Goal: Obtain resource: Obtain resource

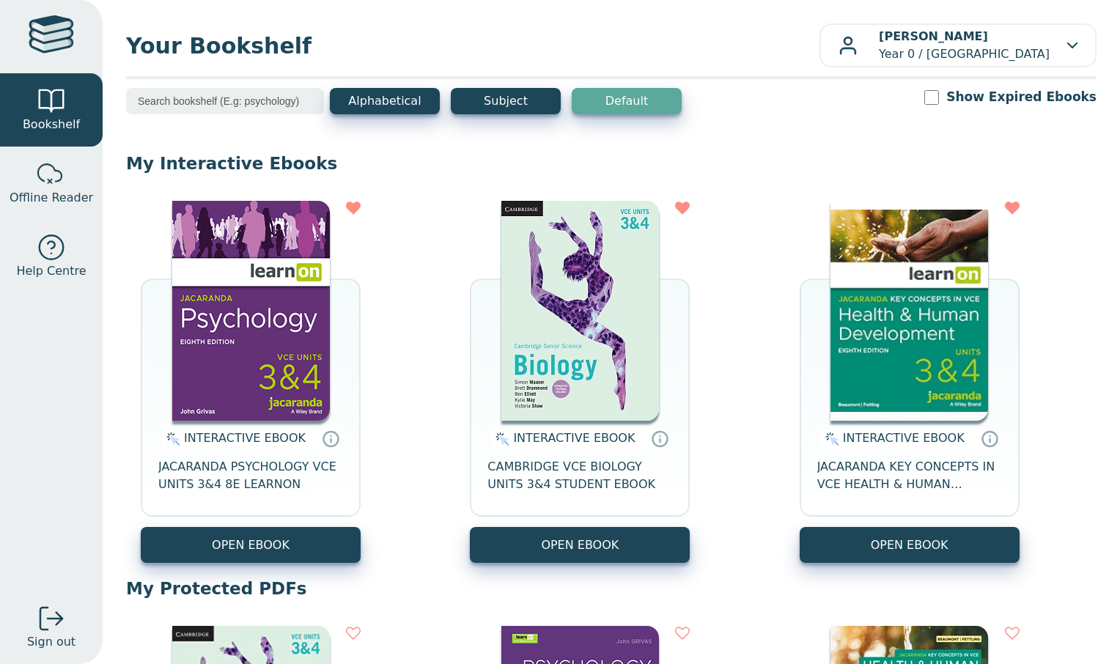
click at [312, 541] on button "OPEN EBOOK" at bounding box center [251, 545] width 220 height 36
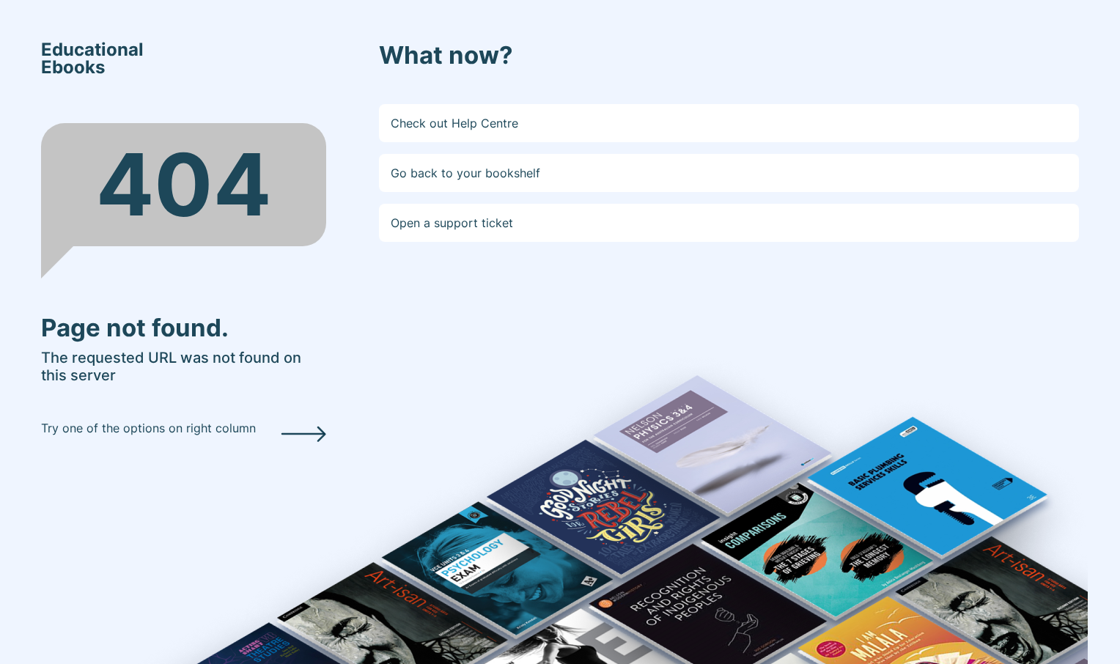
click at [658, 189] on link "Go back to your bookshelf" at bounding box center [729, 173] width 700 height 38
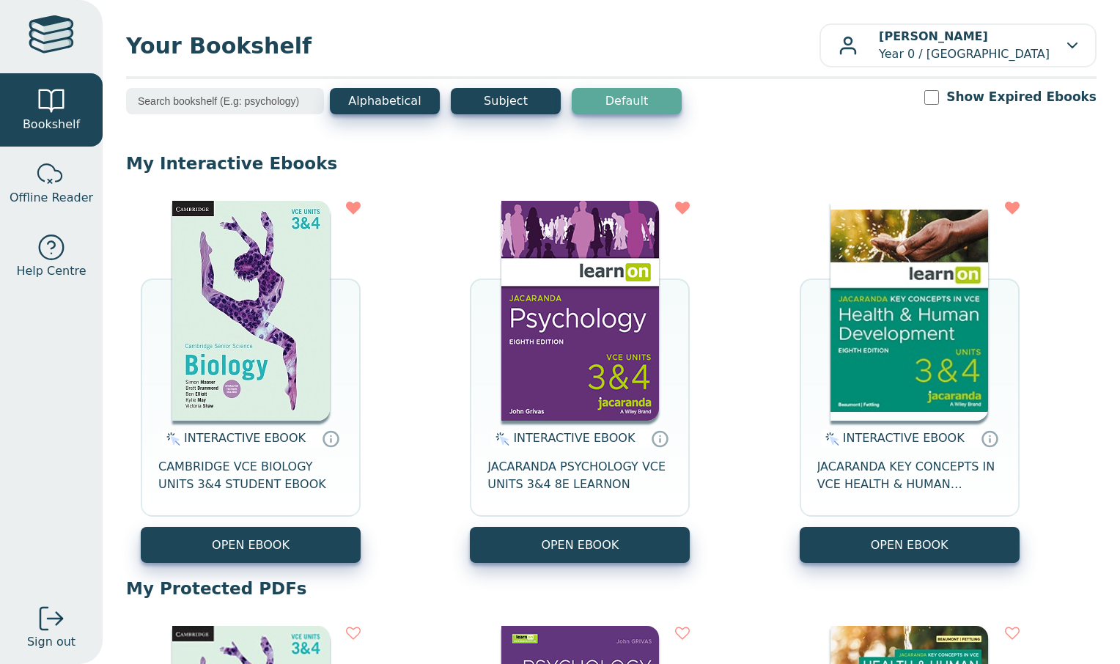
click at [631, 557] on button "OPEN EBOOK" at bounding box center [580, 545] width 220 height 36
click at [452, 405] on div "INTERACTIVE EBOOK CAMBRIDGE VCE BIOLOGY UNITS 3&4 STUDENT EBOOK OPEN EBOOK INTE…" at bounding box center [611, 382] width 971 height 392
